Goal: Information Seeking & Learning: Learn about a topic

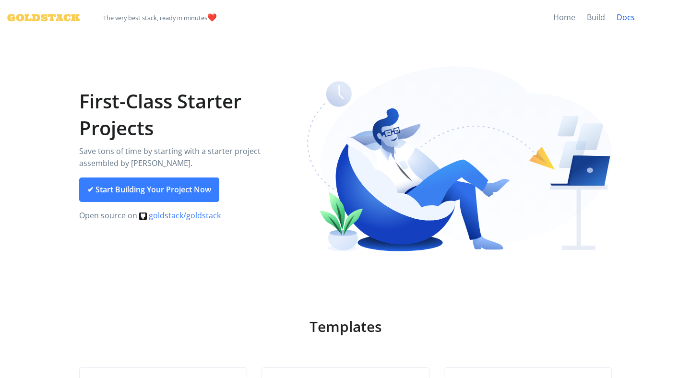
click at [631, 16] on link "Docs" at bounding box center [626, 18] width 30 height 36
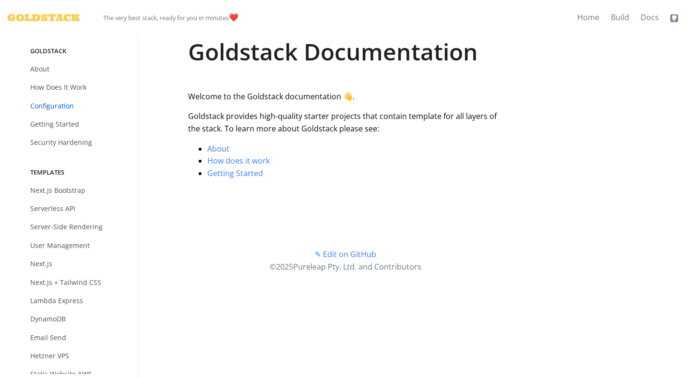
click at [61, 107] on link "Configuration" at bounding box center [78, 106] width 111 height 18
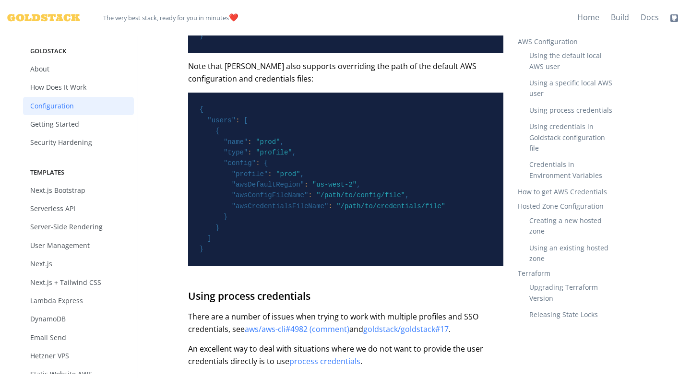
scroll to position [958, 0]
